Goal: Task Accomplishment & Management: Manage account settings

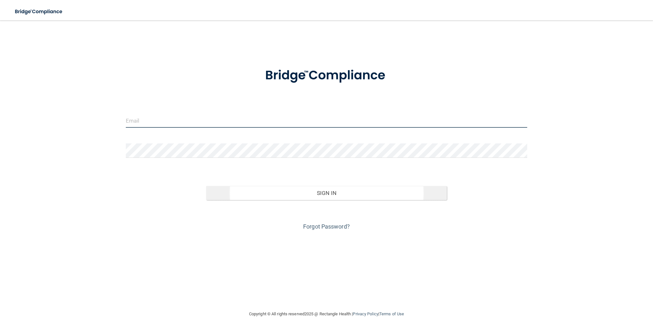
type input "[PERSON_NAME][EMAIL_ADDRESS][DOMAIN_NAME]"
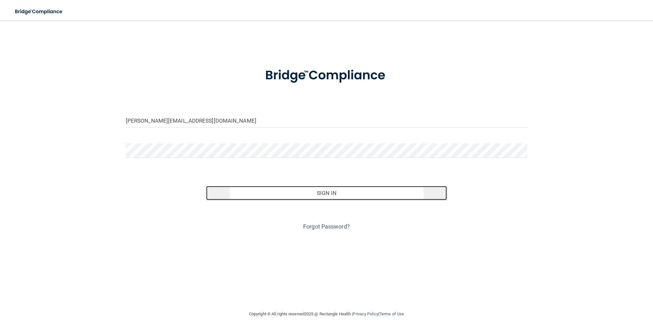
click at [331, 193] on button "Sign In" at bounding box center [326, 193] width 241 height 14
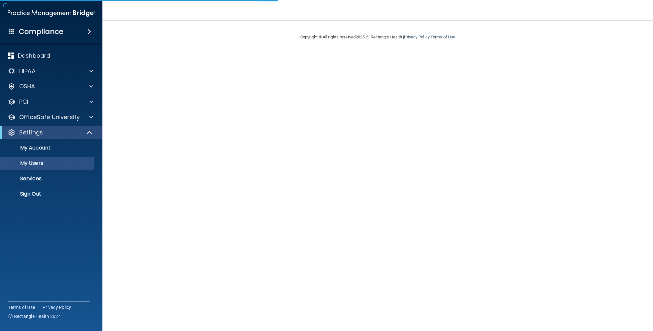
select select "20"
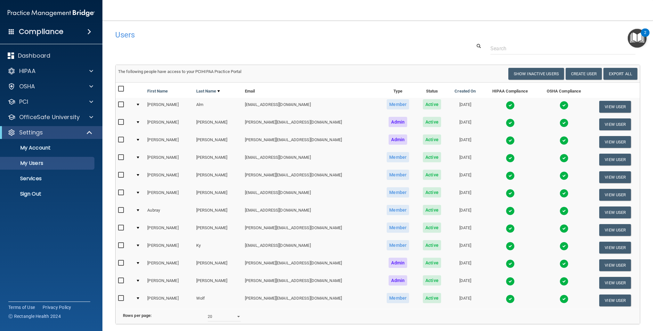
click at [139, 121] on div at bounding box center [138, 122] width 3 height 2
click at [139, 122] on td at bounding box center [139, 125] width 12 height 18
click at [139, 122] on div at bounding box center [138, 122] width 3 height 2
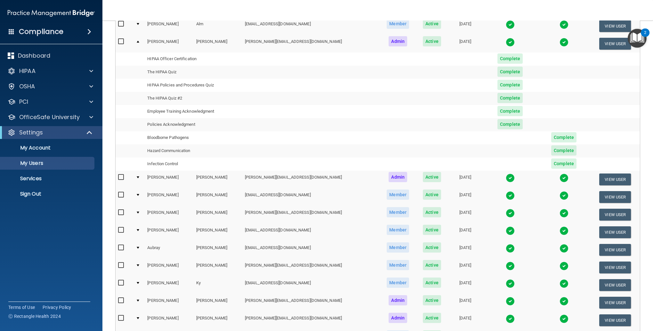
scroll to position [80, 0]
